Goal: Book appointment/travel/reservation

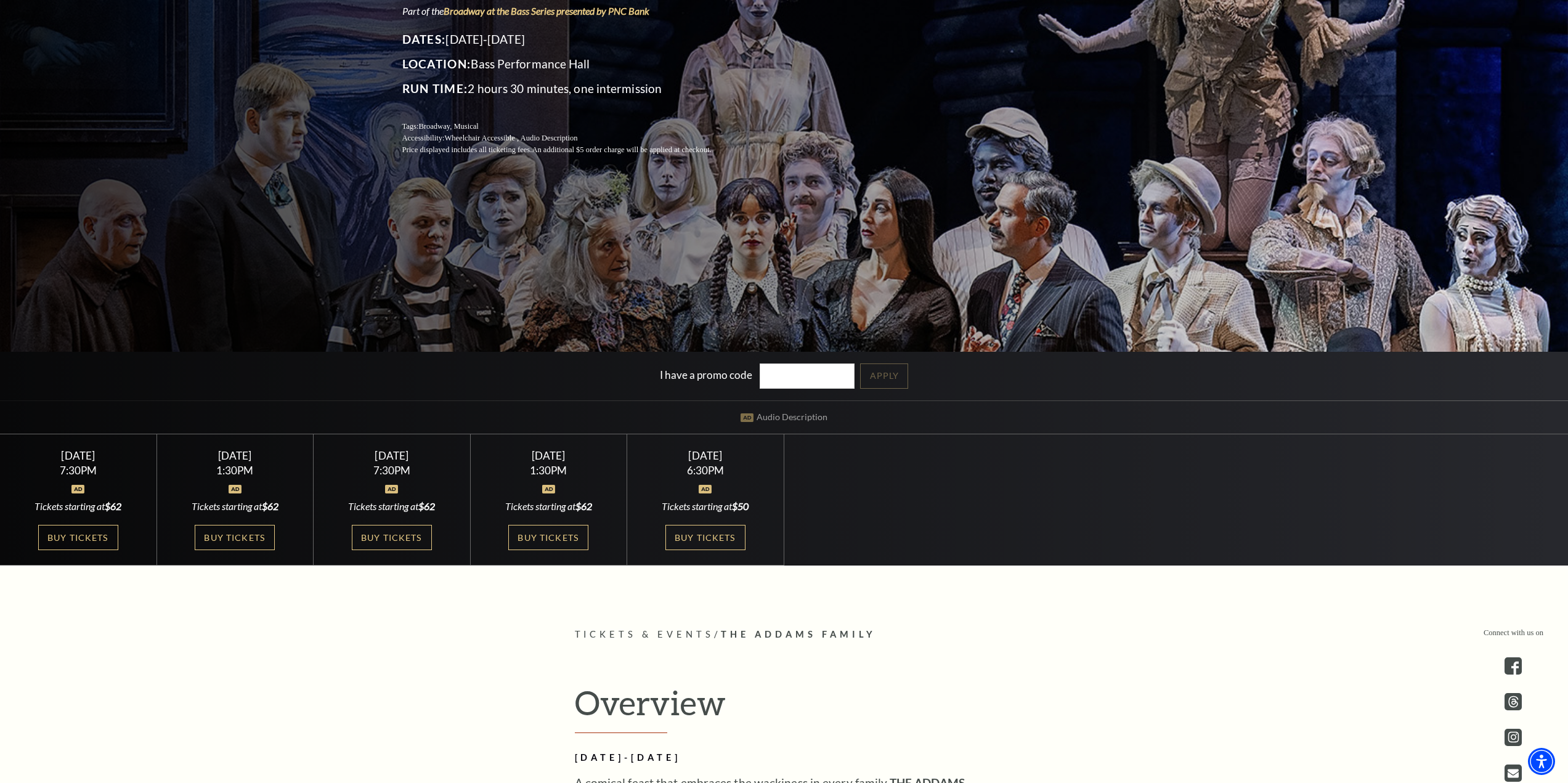
scroll to position [308, 0]
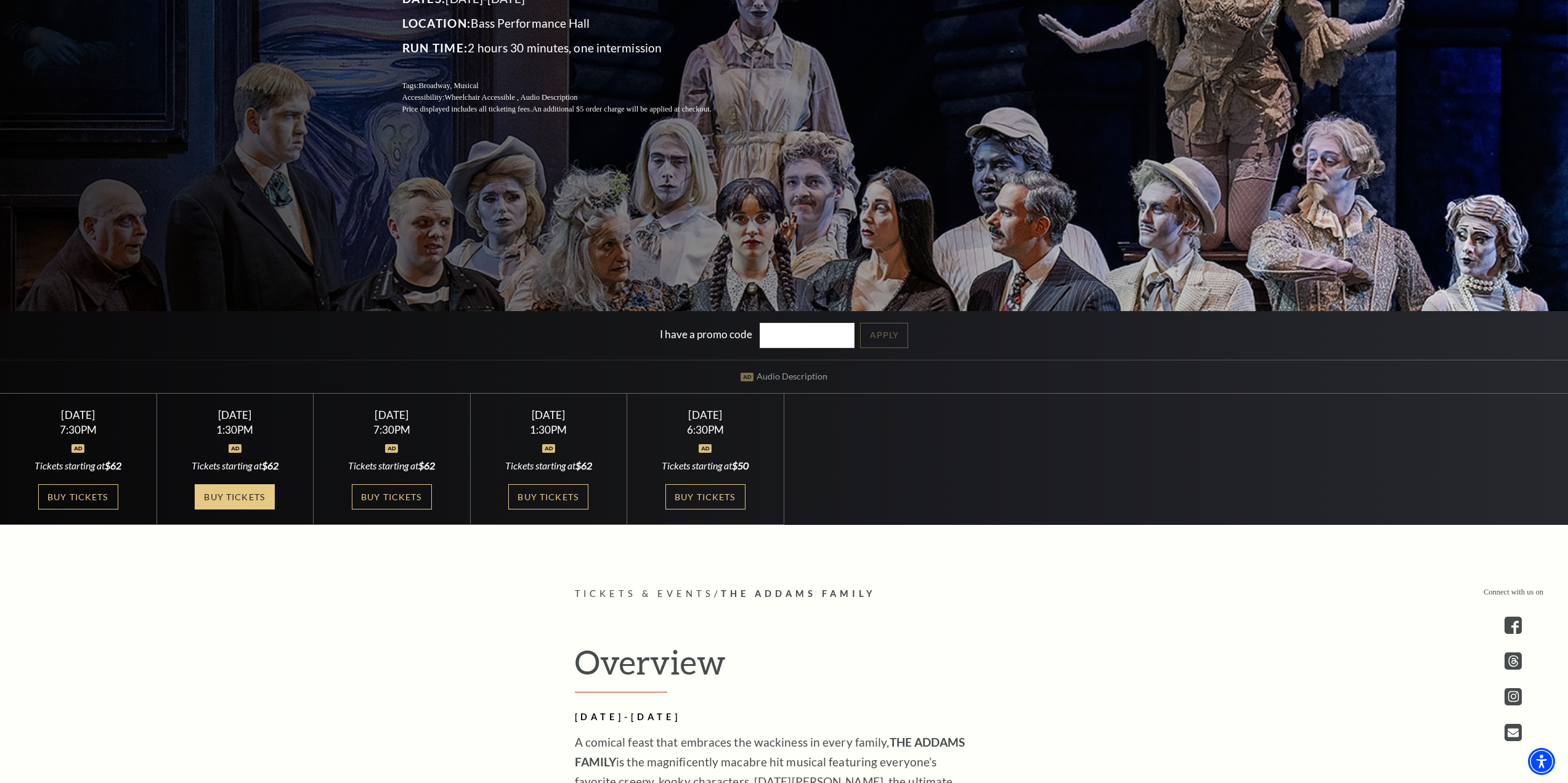
click at [218, 494] on link "Buy Tickets" at bounding box center [234, 497] width 80 height 25
click at [251, 496] on link "Buy Tickets" at bounding box center [234, 497] width 80 height 25
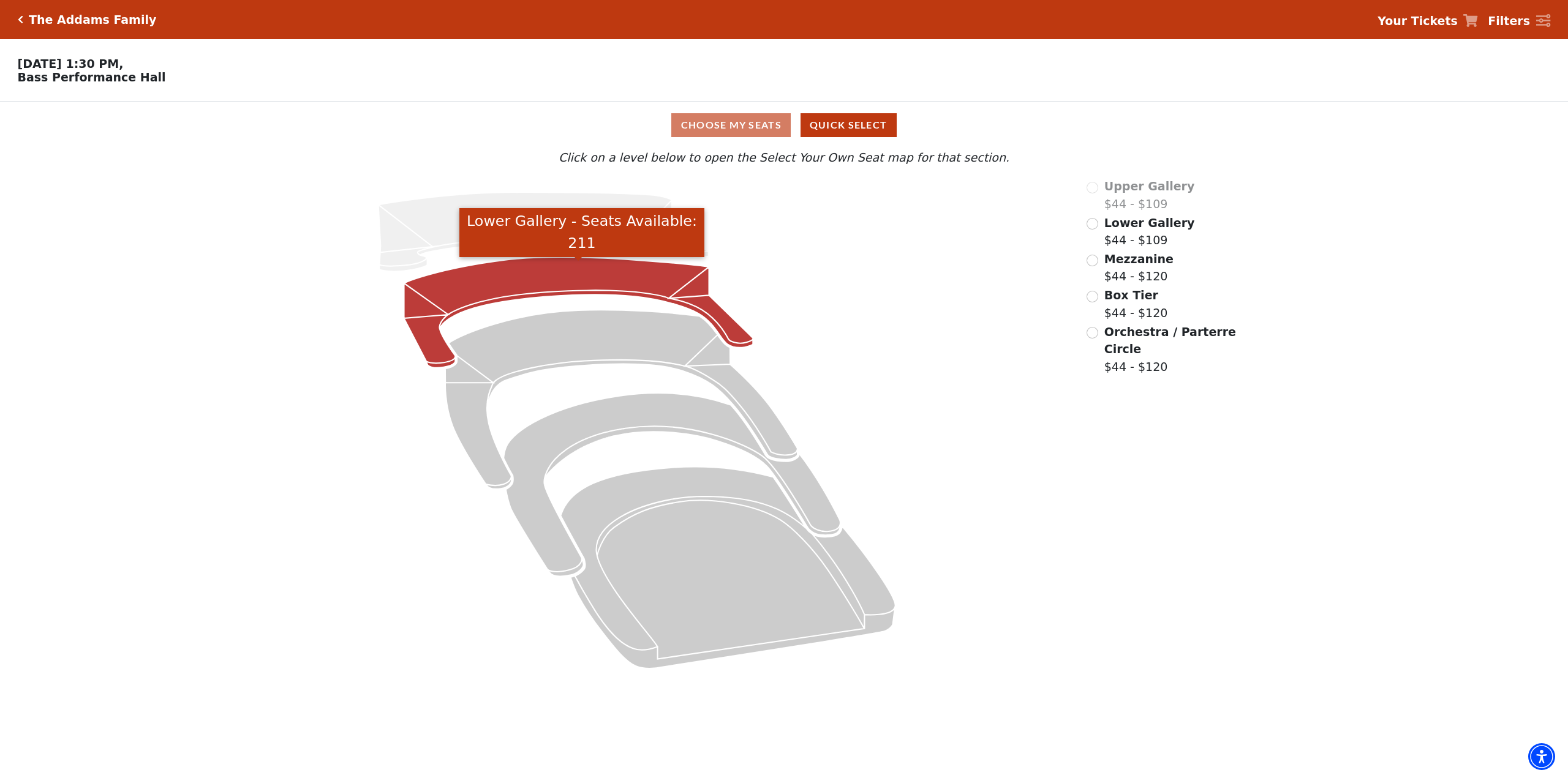
click at [514, 283] on icon "Lower Gallery - Seats Available: 211" at bounding box center [578, 312] width 349 height 111
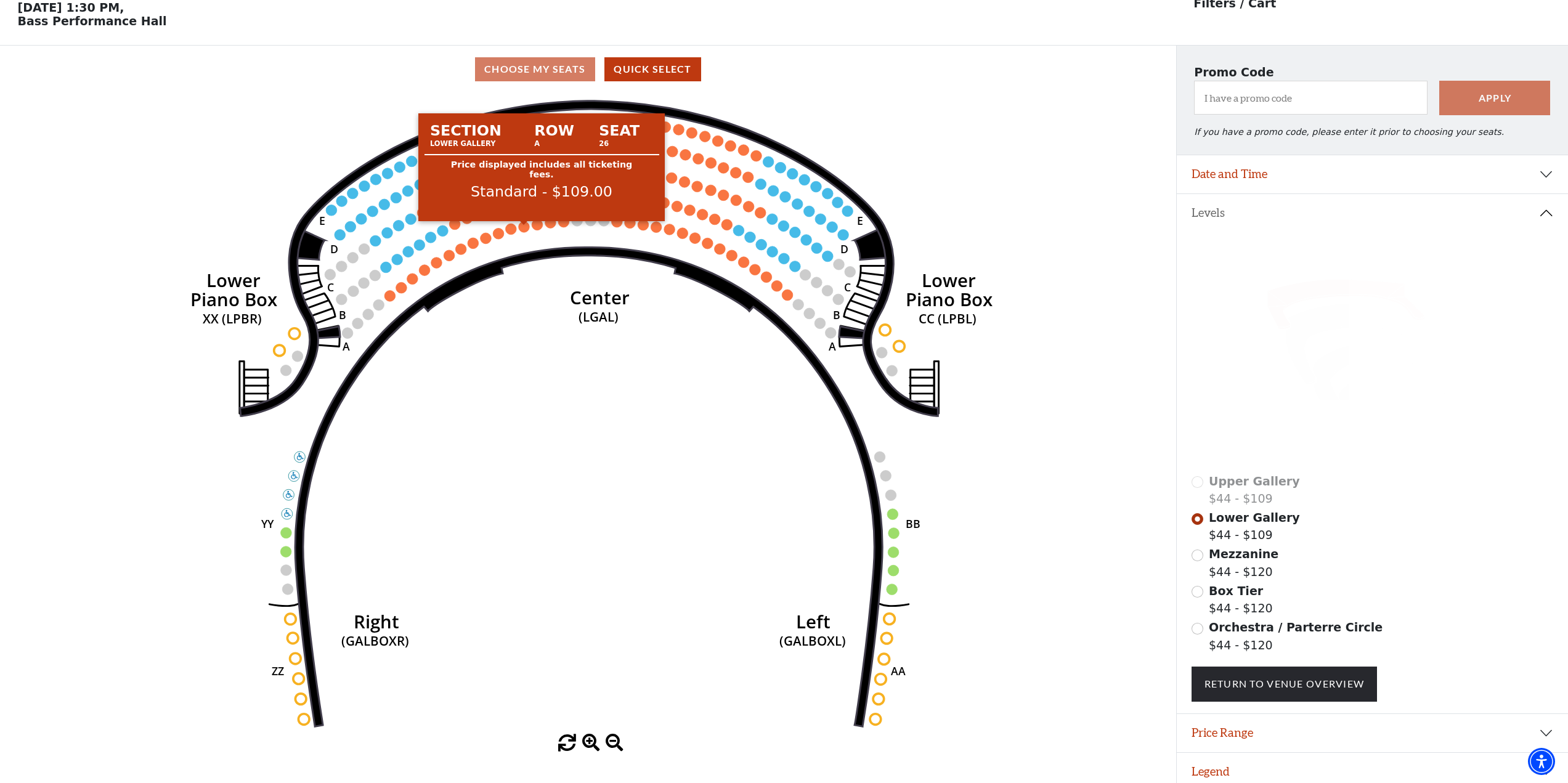
scroll to position [57, 0]
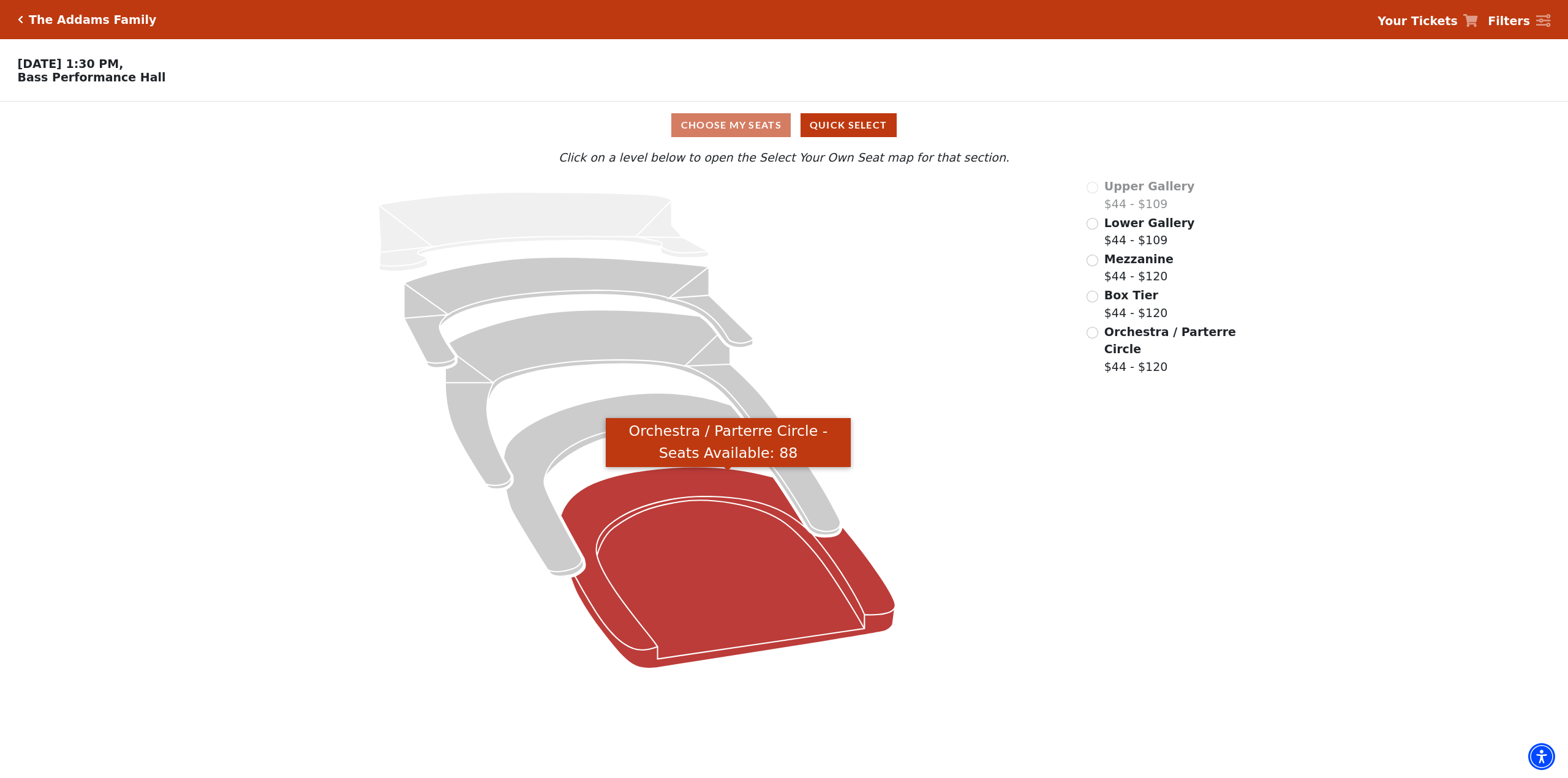
click at [731, 564] on icon "Orchestra / Parterre Circle - Seats Available: 88" at bounding box center [728, 568] width 335 height 202
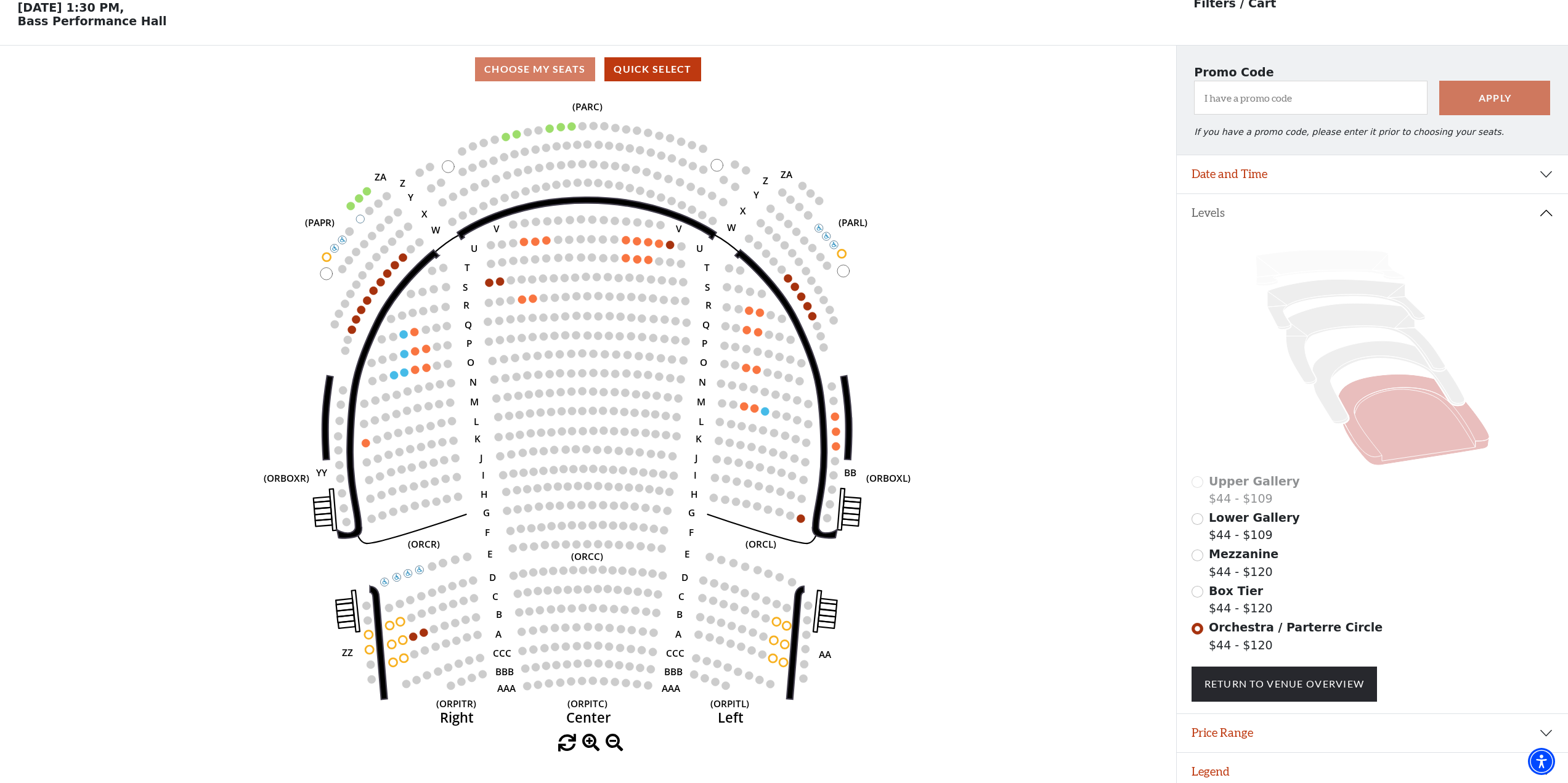
scroll to position [57, 0]
